Goal: Task Accomplishment & Management: Complete application form

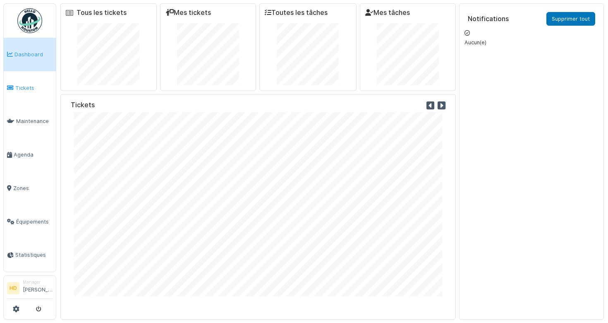
click at [32, 87] on span "Tickets" at bounding box center [33, 88] width 37 height 8
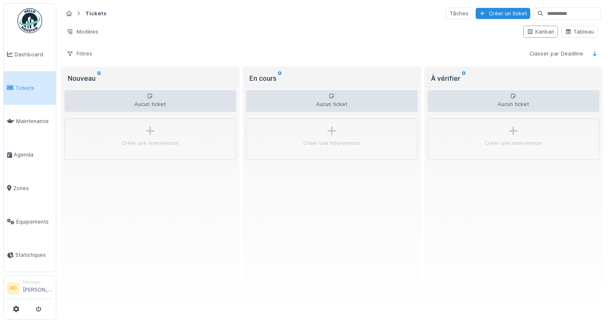
click at [221, 29] on div "Modèles" at bounding box center [290, 32] width 454 height 12
click at [22, 66] on link "Dashboard" at bounding box center [30, 55] width 52 height 34
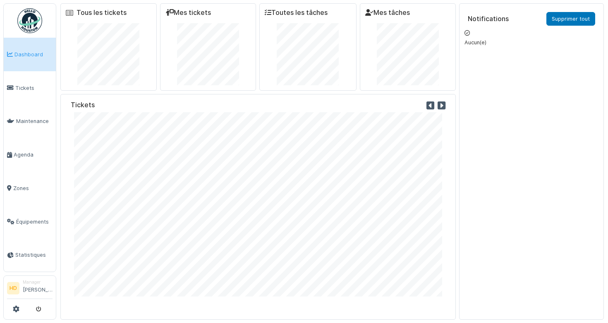
click at [29, 288] on li "Manager Hugo Duc" at bounding box center [38, 288] width 30 height 18
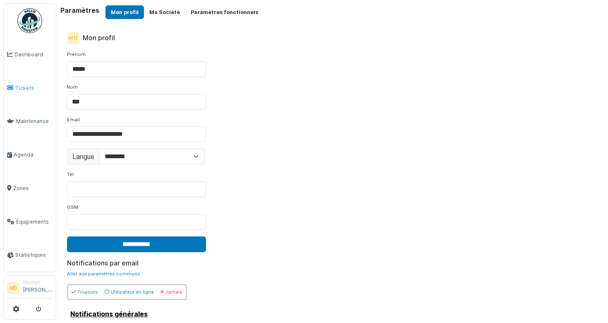
click at [29, 93] on link "Tickets" at bounding box center [30, 88] width 52 height 34
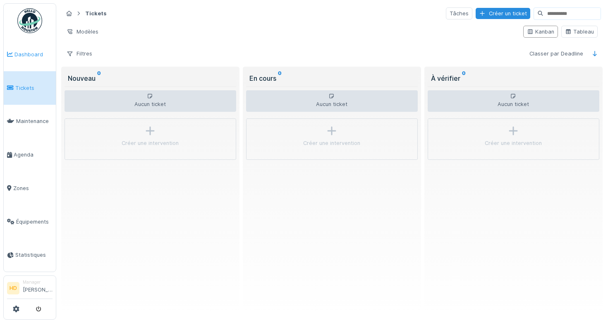
click at [27, 51] on span "Dashboard" at bounding box center [33, 54] width 38 height 8
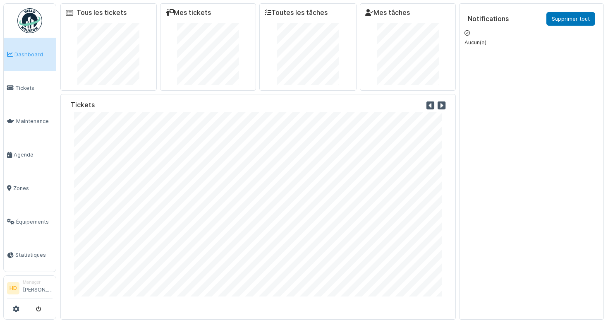
click at [25, 60] on link "Dashboard" at bounding box center [30, 55] width 52 height 34
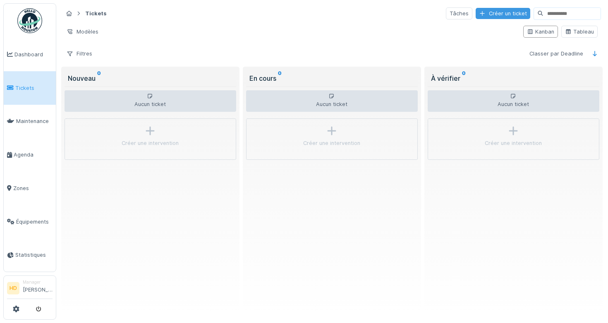
click at [508, 14] on div "Créer un ticket" at bounding box center [503, 13] width 55 height 11
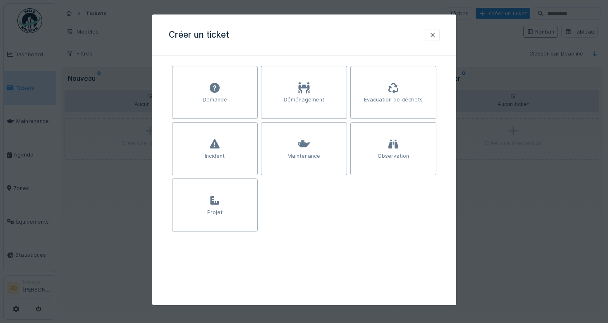
click at [556, 183] on div at bounding box center [304, 161] width 608 height 323
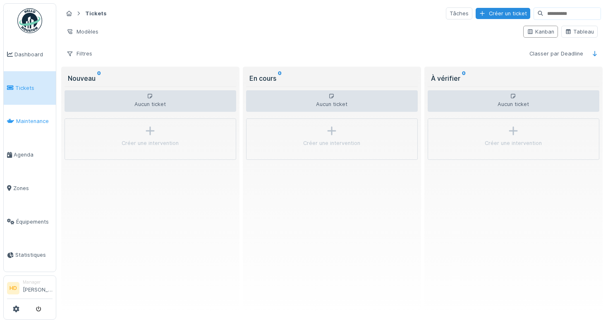
click at [51, 123] on span "Maintenance" at bounding box center [34, 121] width 36 height 8
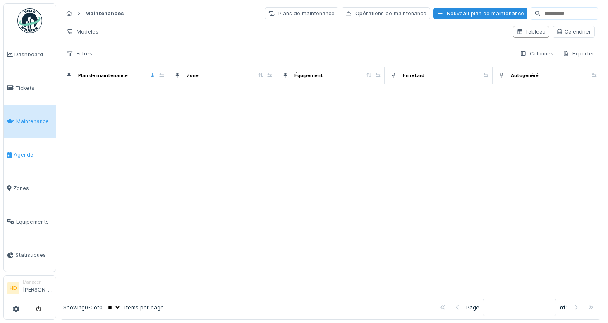
click at [37, 164] on link "Agenda" at bounding box center [30, 155] width 52 height 34
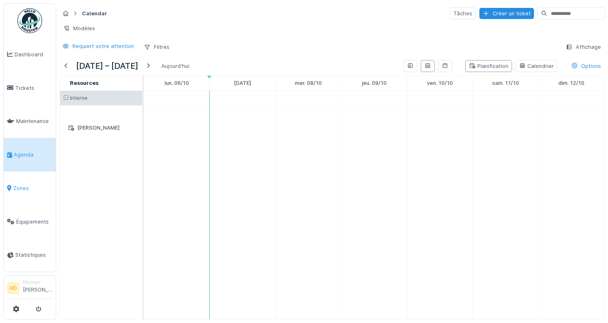
click at [40, 181] on link "Zones" at bounding box center [30, 188] width 52 height 34
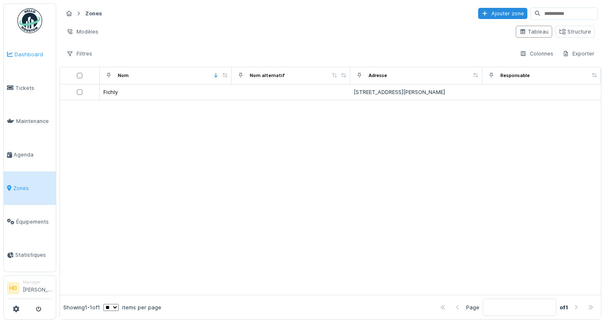
click at [35, 62] on link "Dashboard" at bounding box center [30, 55] width 52 height 34
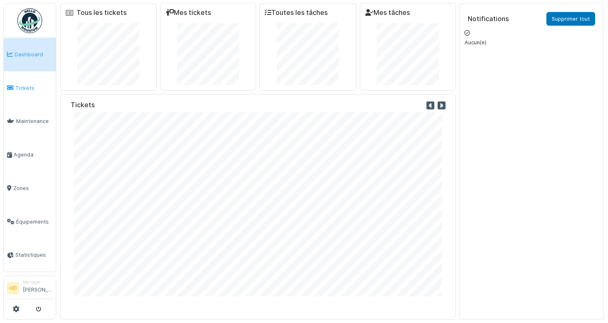
click at [41, 91] on span "Tickets" at bounding box center [33, 88] width 37 height 8
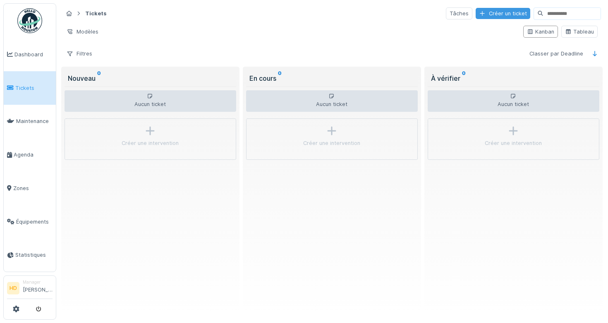
click at [498, 15] on div "Créer un ticket" at bounding box center [503, 13] width 55 height 11
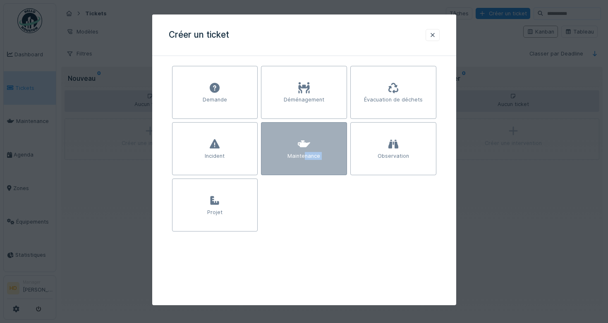
drag, startPoint x: 352, startPoint y: 149, endPoint x: 304, endPoint y: 158, distance: 48.9
click at [304, 158] on div "Demande Déménagement Évacuation de déchets Incident Maintenance Observation Pro…" at bounding box center [304, 148] width 264 height 165
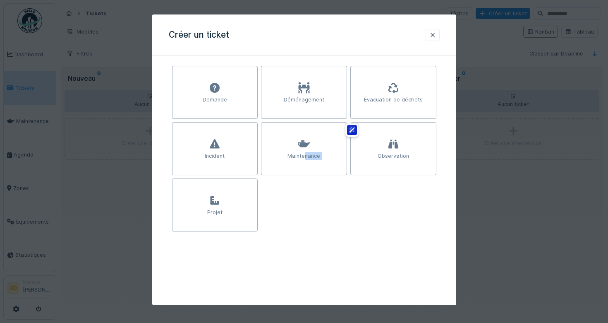
click at [323, 191] on div "Demande Déménagement Évacuation de déchets Incident Maintenance Observation Pro…" at bounding box center [304, 148] width 264 height 165
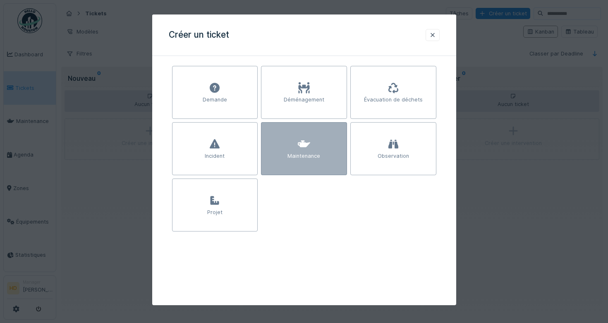
click at [320, 147] on div "Maintenance" at bounding box center [304, 148] width 86 height 53
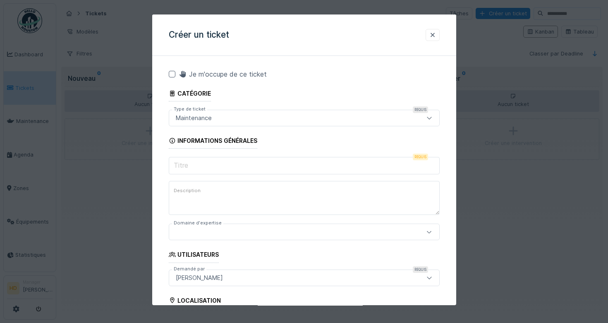
click at [404, 126] on div "Maintenance" at bounding box center [304, 118] width 271 height 17
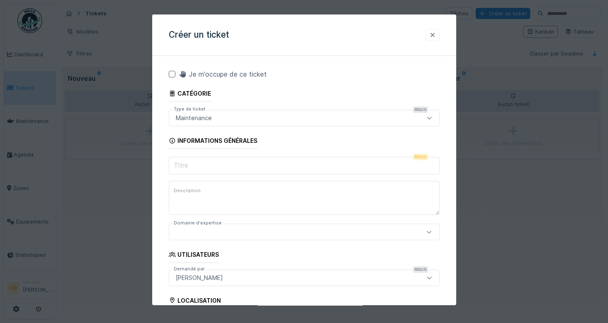
click at [429, 34] on div at bounding box center [432, 35] width 7 height 8
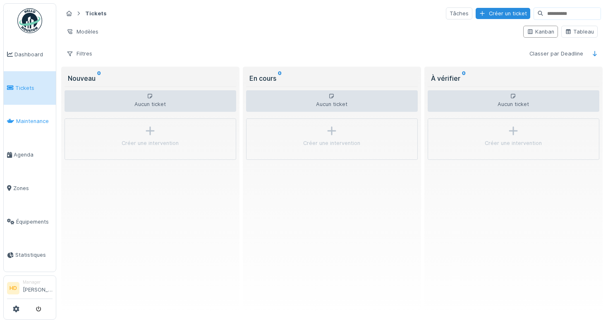
click at [30, 122] on span "Maintenance" at bounding box center [34, 121] width 36 height 8
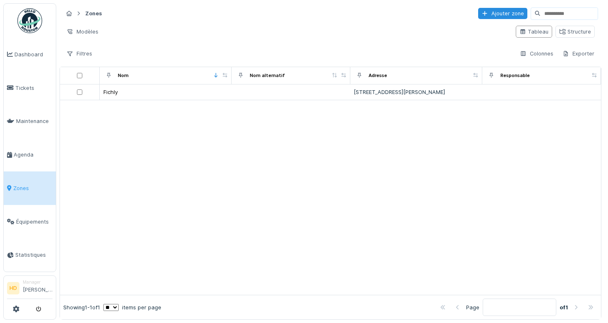
click at [26, 219] on span "Équipements" at bounding box center [34, 222] width 36 height 8
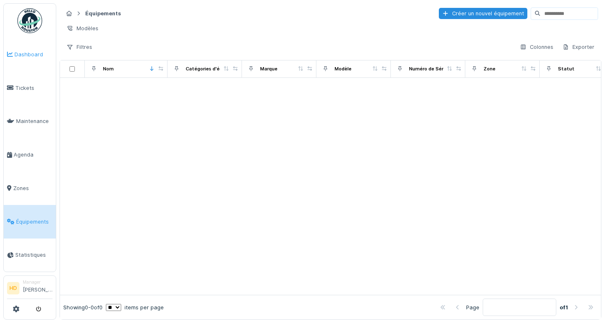
click at [25, 67] on link "Dashboard" at bounding box center [30, 55] width 52 height 34
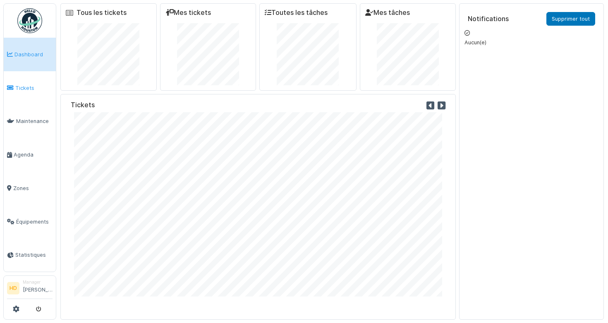
click at [28, 81] on link "Tickets" at bounding box center [30, 88] width 52 height 34
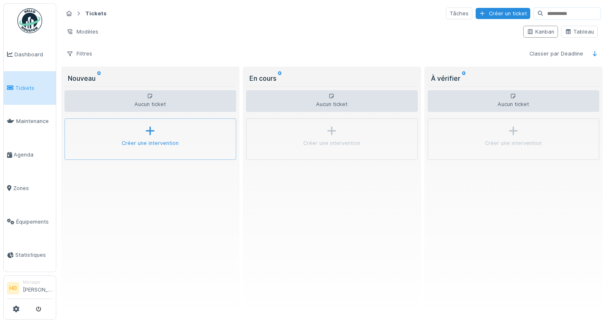
click at [159, 140] on div "Créer une intervention" at bounding box center [150, 143] width 57 height 8
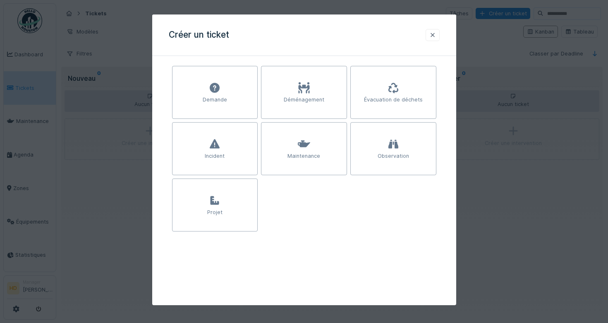
click at [426, 39] on div at bounding box center [433, 35] width 14 height 12
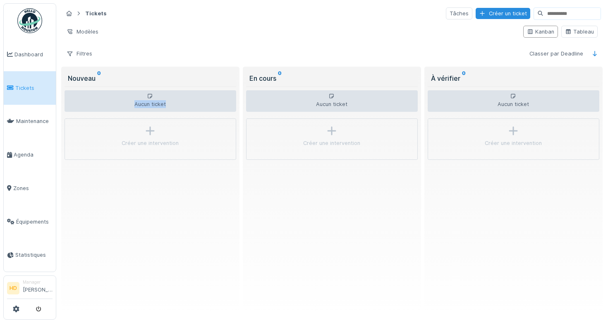
drag, startPoint x: 147, startPoint y: 95, endPoint x: 176, endPoint y: 106, distance: 30.9
click at [176, 106] on div "Aucun ticket" at bounding box center [151, 101] width 172 height 22
click at [165, 135] on div "Créer une intervention" at bounding box center [151, 138] width 172 height 41
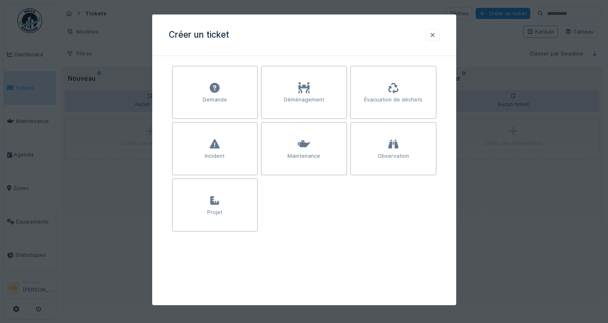
click at [84, 148] on div at bounding box center [304, 161] width 608 height 323
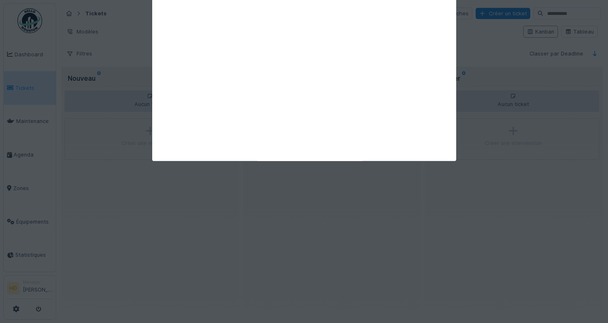
click at [116, 137] on div "Annuler Tickets Tâches Créer un ticket Modèles Kanban Tableau Filtres Classer p…" at bounding box center [332, 161] width 552 height 323
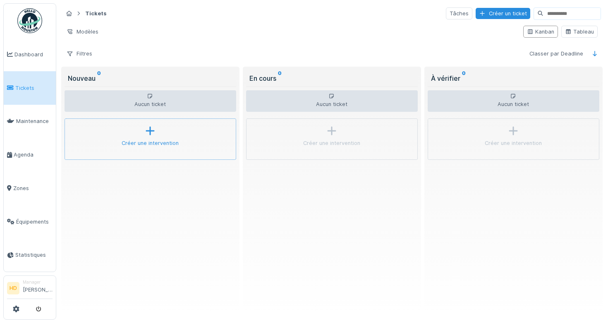
click at [149, 124] on div "Créer une intervention" at bounding box center [151, 138] width 172 height 41
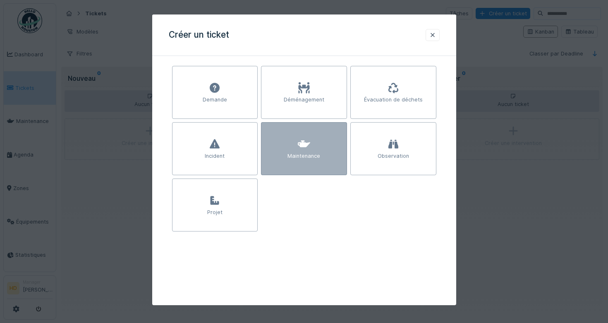
click at [297, 159] on div "Maintenance" at bounding box center [303, 156] width 33 height 8
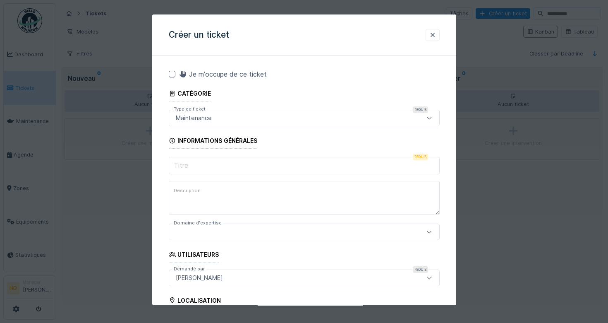
click at [298, 122] on div "Maintenance" at bounding box center [287, 117] width 230 height 9
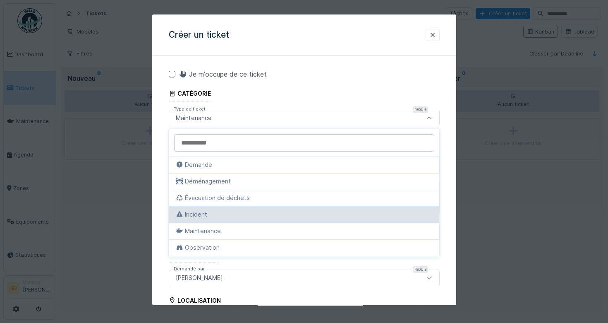
click at [268, 216] on div "Incident" at bounding box center [304, 214] width 257 height 9
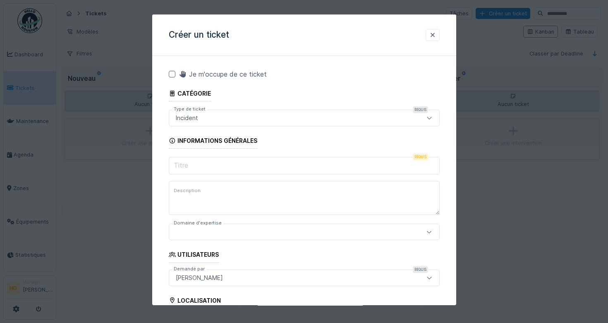
click at [299, 121] on div "Incident" at bounding box center [287, 117] width 230 height 9
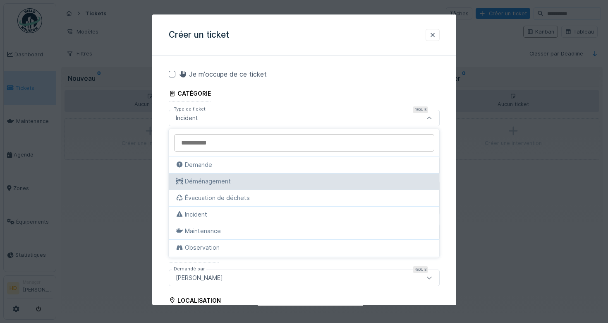
click at [287, 185] on div "Déménagement" at bounding box center [304, 181] width 257 height 9
type input "****"
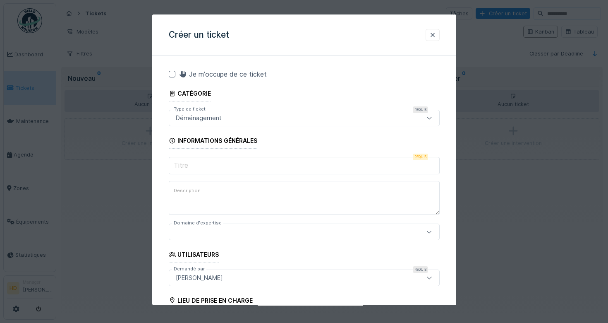
click at [286, 118] on div "Déménagement" at bounding box center [287, 117] width 230 height 9
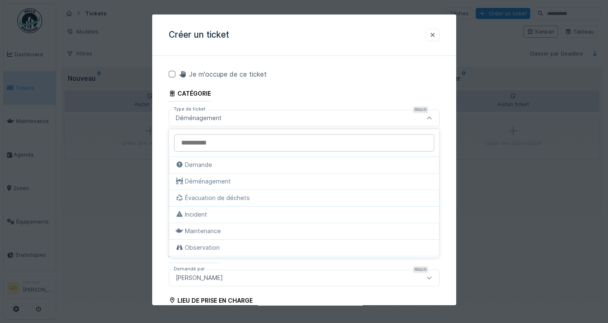
click at [286, 118] on div "Déménagement" at bounding box center [287, 117] width 230 height 9
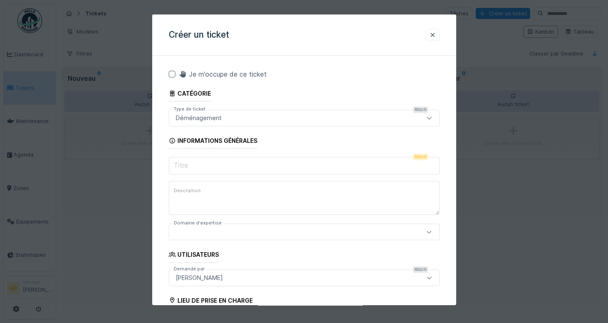
click at [424, 34] on div "Créer un ticket" at bounding box center [304, 34] width 304 height 41
click at [429, 34] on div at bounding box center [432, 35] width 7 height 8
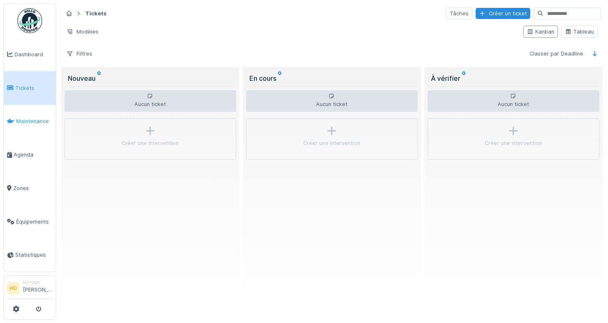
click at [38, 120] on span "Maintenance" at bounding box center [34, 121] width 36 height 8
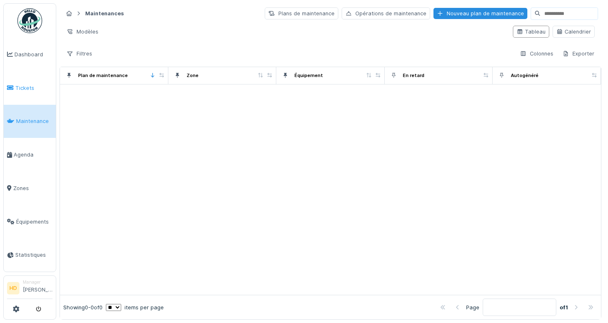
click at [6, 79] on link "Tickets" at bounding box center [30, 88] width 52 height 34
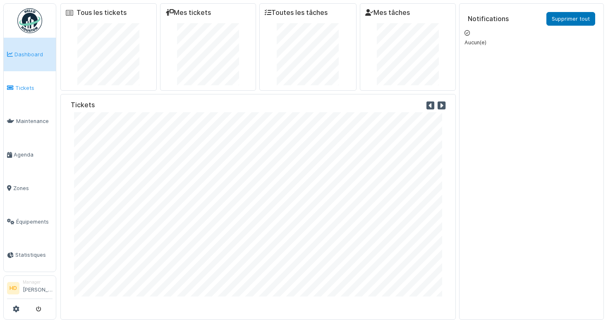
click at [21, 92] on link "Tickets" at bounding box center [30, 88] width 52 height 34
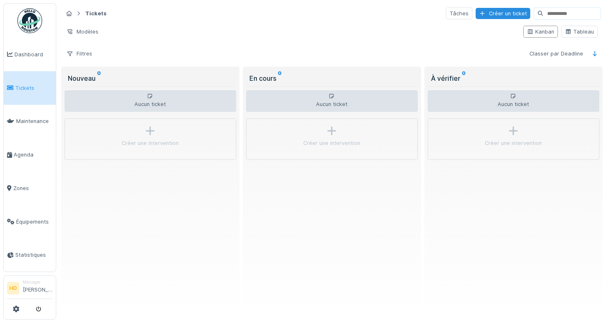
click at [503, 21] on hr at bounding box center [332, 21] width 538 height 0
click at [505, 12] on div "Créer un ticket" at bounding box center [503, 13] width 55 height 11
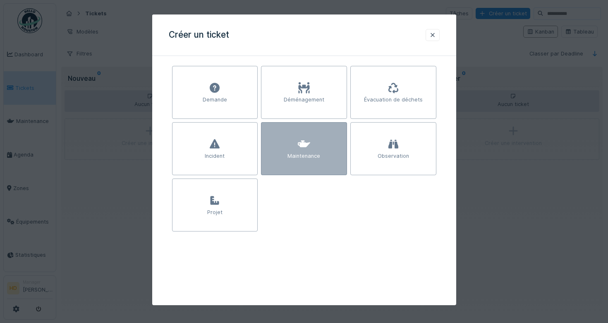
click at [324, 166] on div "Maintenance" at bounding box center [304, 148] width 86 height 53
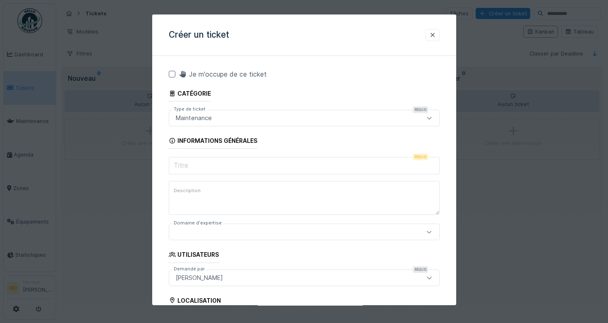
click at [228, 115] on div "Maintenance" at bounding box center [287, 117] width 230 height 9
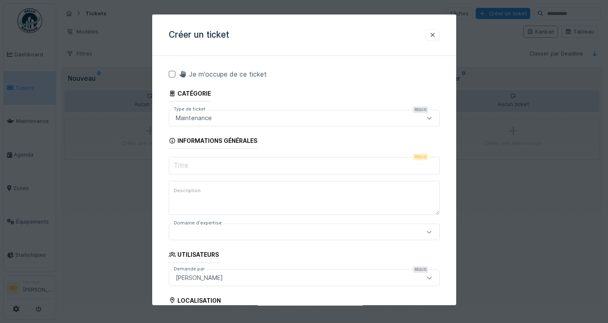
click at [218, 173] on input "Titre" at bounding box center [304, 165] width 271 height 17
type input "*"
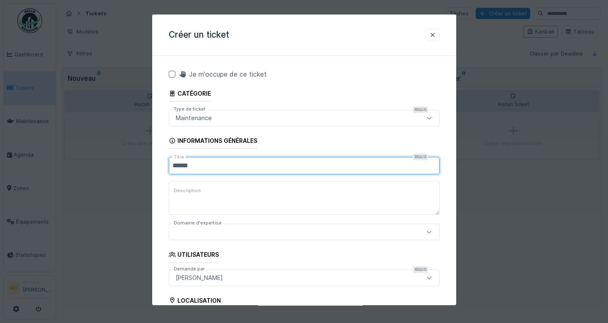
type input "******"
click at [215, 208] on textarea "Description" at bounding box center [304, 198] width 271 height 34
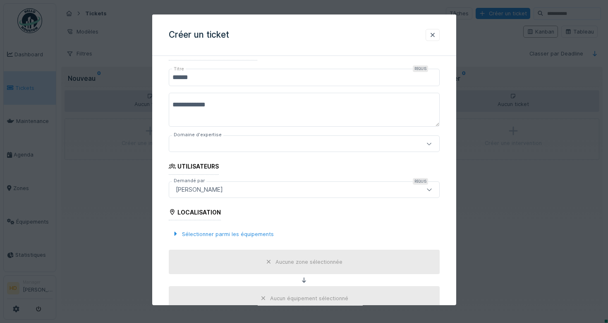
type textarea "**********"
click at [230, 149] on div at bounding box center [304, 144] width 271 height 17
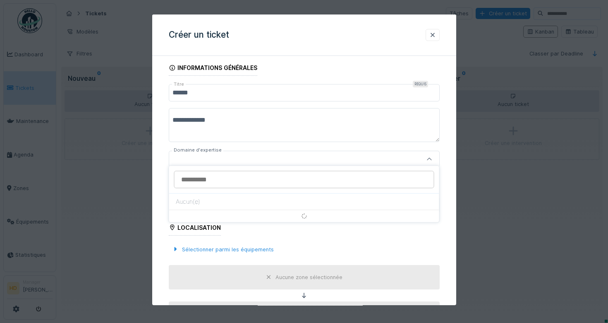
scroll to position [72, 0]
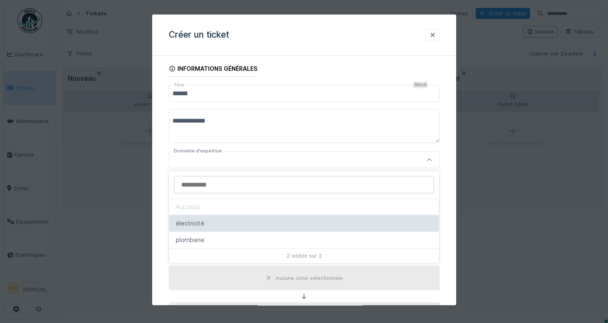
click at [221, 227] on div "électricité" at bounding box center [304, 222] width 257 height 9
type input "****"
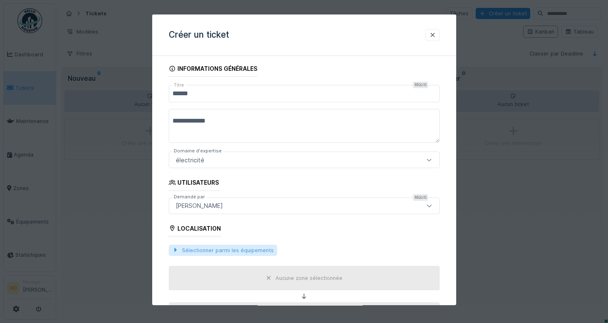
click at [240, 251] on div "Sélectionner parmi les équipements" at bounding box center [223, 249] width 108 height 11
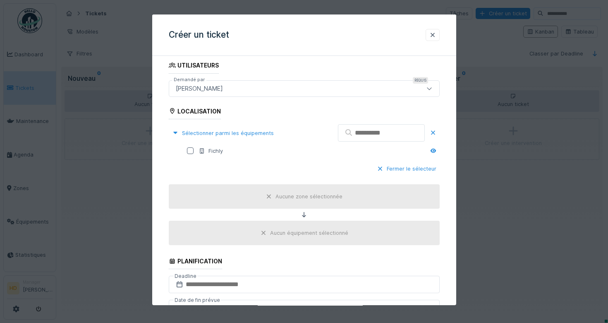
scroll to position [262, 0]
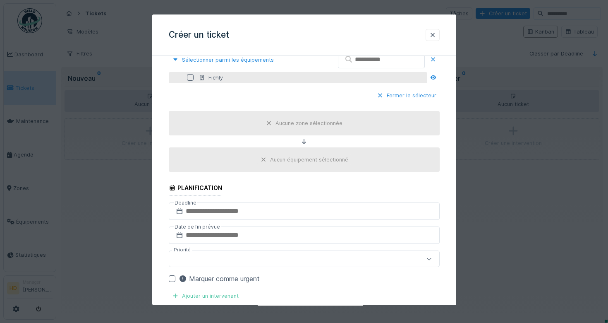
click at [189, 77] on div at bounding box center [190, 77] width 7 height 7
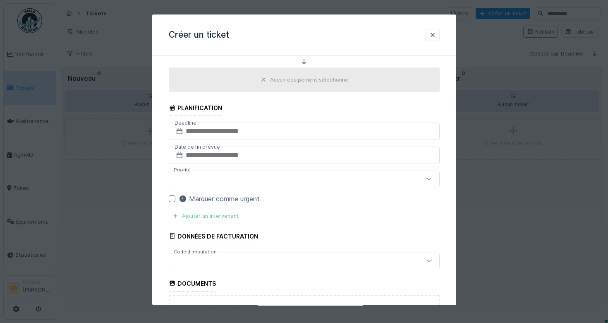
scroll to position [385, 0]
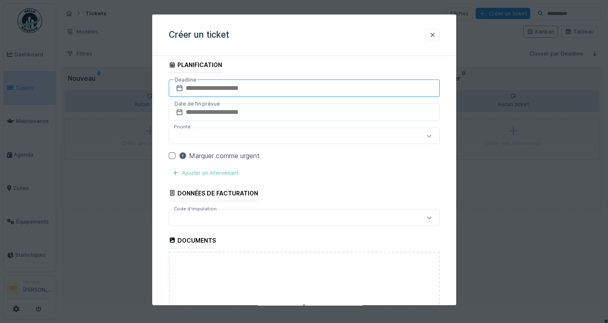
click at [247, 83] on input "text" at bounding box center [304, 88] width 271 height 17
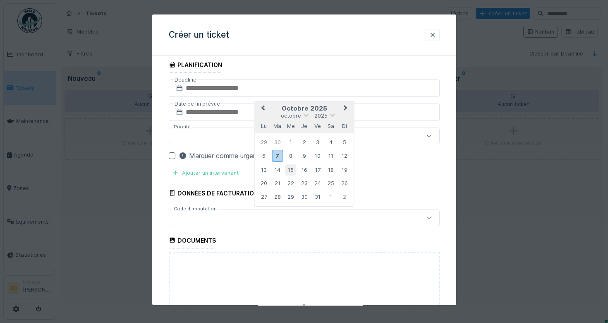
click at [291, 175] on div "15" at bounding box center [290, 169] width 11 height 11
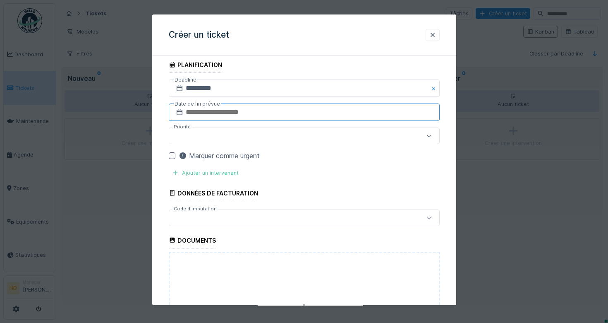
click at [241, 110] on input "text" at bounding box center [304, 112] width 271 height 17
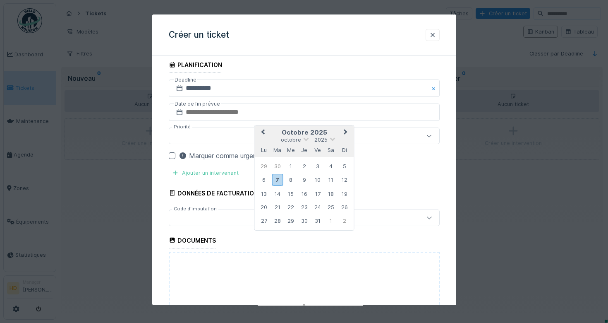
click at [297, 206] on div "20 21 22 23 24 25 26" at bounding box center [304, 207] width 94 height 13
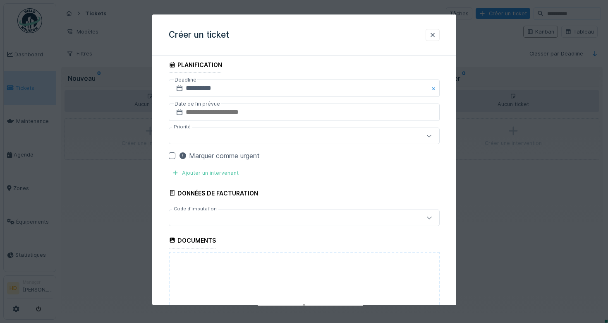
drag, startPoint x: 370, startPoint y: 213, endPoint x: 379, endPoint y: 213, distance: 9.1
click at [370, 213] on div at bounding box center [287, 217] width 230 height 9
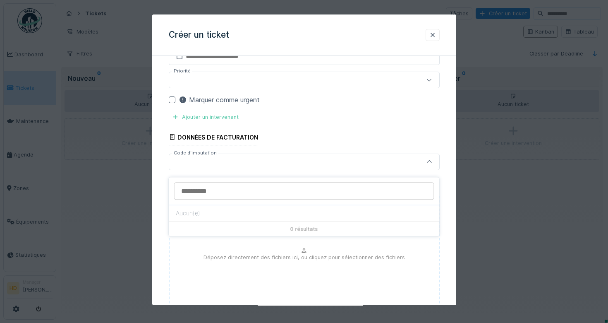
scroll to position [443, 0]
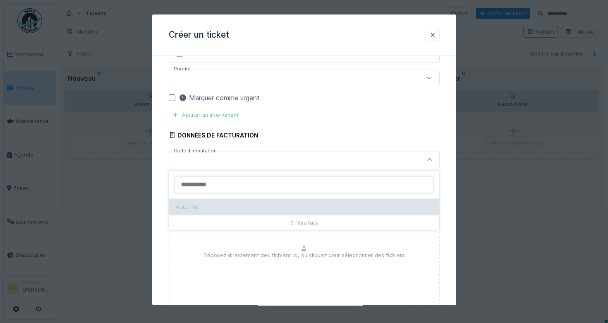
click at [326, 200] on div "Aucun(e)" at bounding box center [304, 206] width 270 height 17
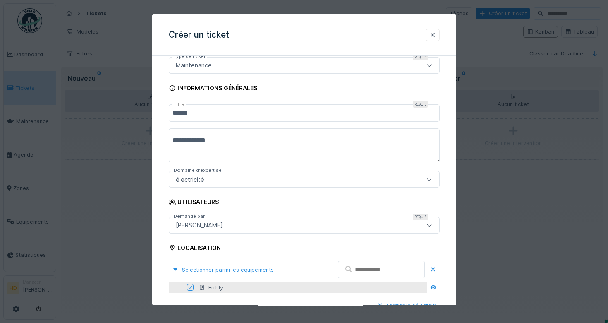
scroll to position [510, 0]
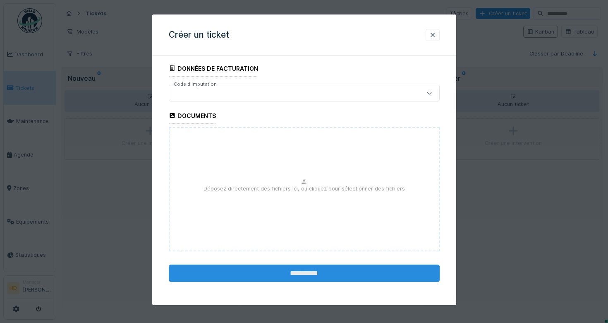
click at [385, 271] on input "**********" at bounding box center [304, 272] width 271 height 17
